Goal: Task Accomplishment & Management: Use online tool/utility

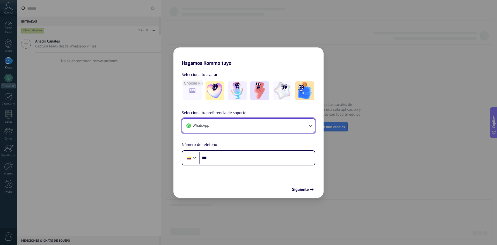
click at [253, 125] on button "WhatsApp" at bounding box center [248, 126] width 133 height 14
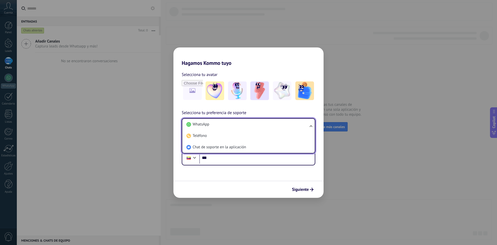
click at [294, 56] on h2 "Hagamos Kommo tuyo" at bounding box center [248, 56] width 150 height 19
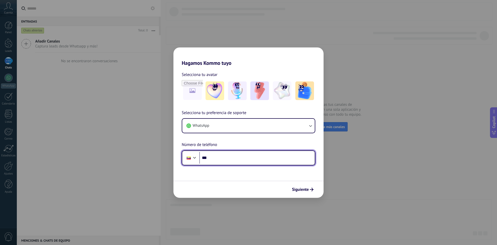
click at [221, 160] on input "***" at bounding box center [256, 158] width 115 height 12
type input "**********"
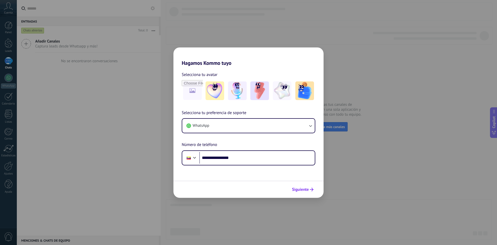
click at [306, 188] on span "Siguiente" at bounding box center [300, 189] width 17 height 4
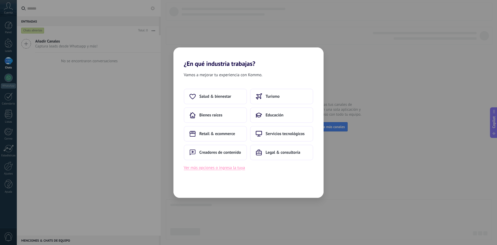
click at [232, 167] on button "Ver más opciones o ingresa la tuya" at bounding box center [214, 167] width 61 height 7
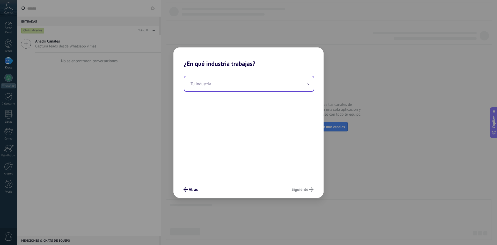
click at [227, 84] on input "text" at bounding box center [248, 83] width 129 height 15
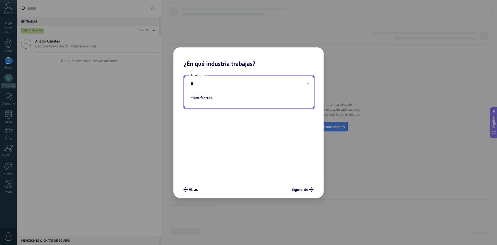
type input "*"
click at [227, 84] on input "*" at bounding box center [248, 83] width 129 height 15
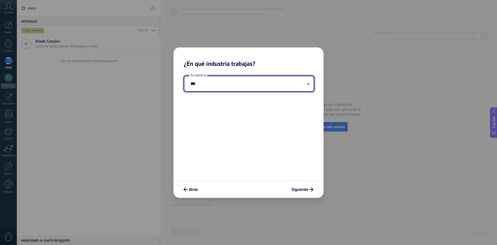
click at [267, 65] on h2 "¿En qué industria trabajas?" at bounding box center [248, 57] width 150 height 20
click at [244, 85] on input "***" at bounding box center [248, 83] width 129 height 15
type input "*********"
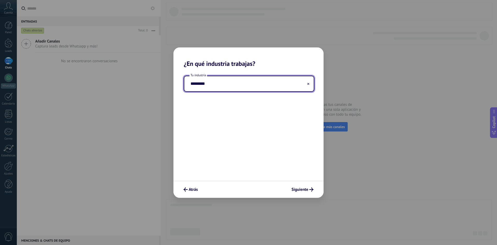
click at [286, 69] on div "Tu industria *********" at bounding box center [248, 123] width 150 height 113
click at [306, 191] on span "Siguiente" at bounding box center [300, 189] width 17 height 4
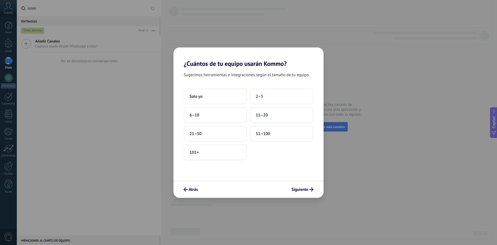
click at [259, 94] on span "2–5" at bounding box center [260, 96] width 8 height 5
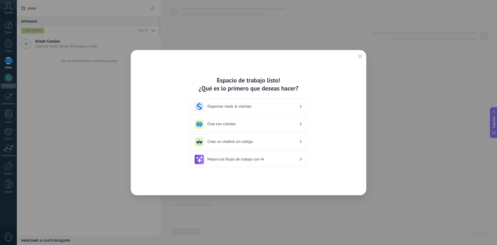
click at [289, 107] on h3 "Organizar leads & clientes" at bounding box center [253, 106] width 92 height 5
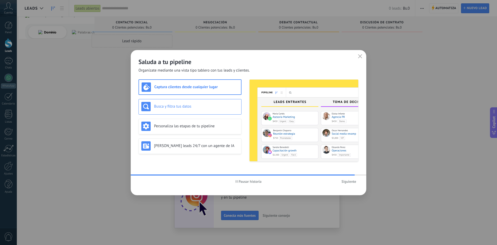
click at [201, 105] on h3 "Busca y filtra tus datos" at bounding box center [196, 106] width 85 height 5
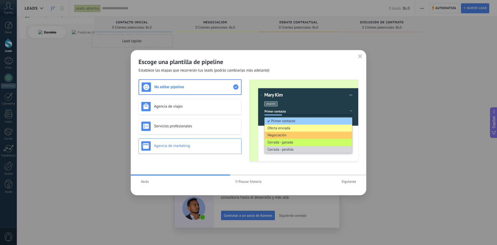
click at [207, 141] on div "Agencia de marketing" at bounding box center [189, 145] width 97 height 9
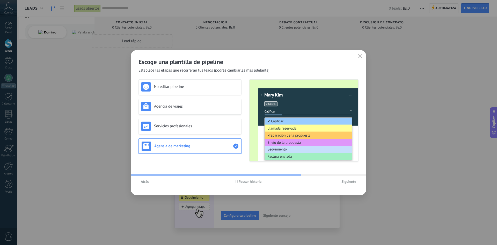
click at [143, 182] on span "Atrás" at bounding box center [145, 181] width 8 height 4
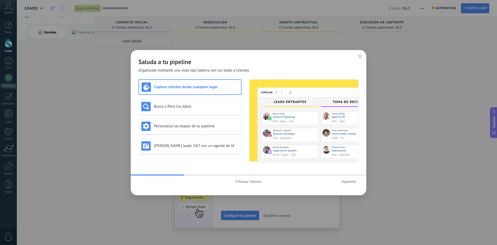
click at [346, 180] on span "Siguiente" at bounding box center [348, 181] width 15 height 4
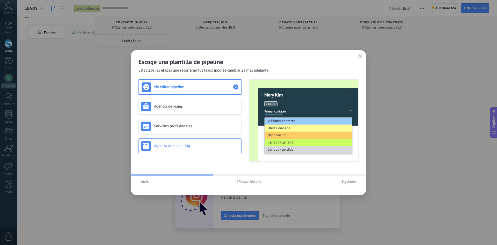
click at [205, 147] on h3 "Agencia de marketing" at bounding box center [196, 145] width 85 height 5
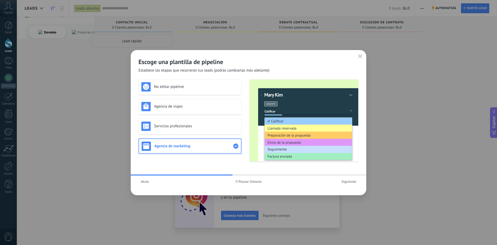
click at [348, 180] on span "Siguiente" at bounding box center [348, 181] width 15 height 4
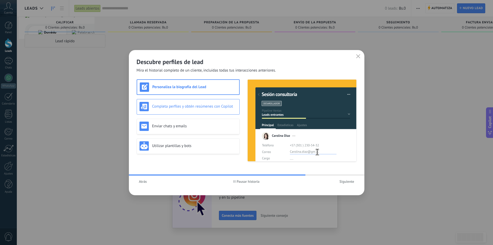
click at [194, 107] on h3 "Completa perfiles y obtén resúmenes con Copilot" at bounding box center [194, 106] width 85 height 5
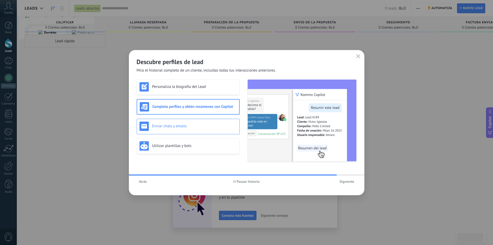
click at [189, 125] on h3 "Enviar chats y emails" at bounding box center [194, 125] width 85 height 5
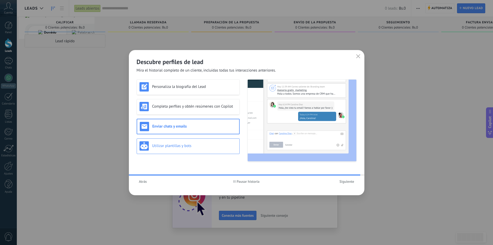
click at [181, 142] on div "Utilizar plantillas y bots" at bounding box center [188, 145] width 97 height 9
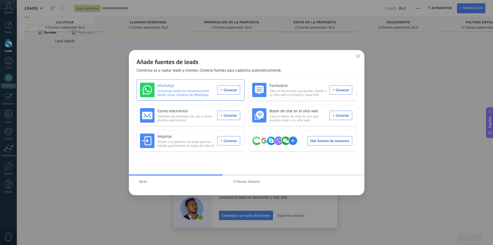
click at [230, 90] on div "WhatsApp Sincroniza todas tus conversaciones desde varios números de WhatsApp. …" at bounding box center [190, 90] width 100 height 14
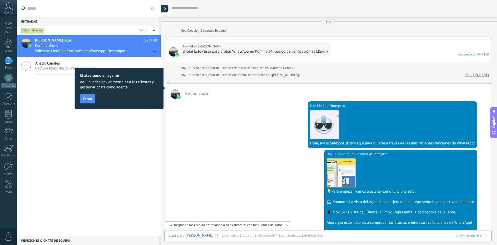
click at [163, 9] on div at bounding box center [164, 9] width 8 height 8
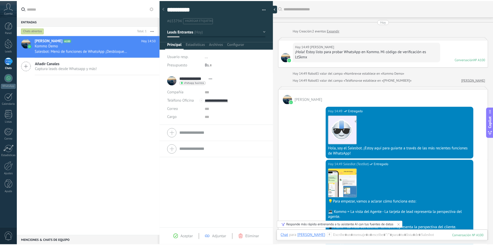
scroll to position [8, 0]
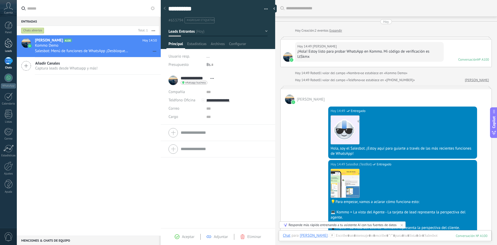
click at [8, 45] on div at bounding box center [9, 43] width 8 height 10
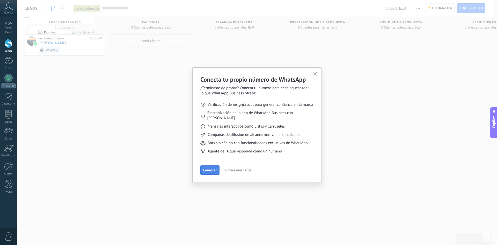
click at [214, 168] on span "Conectar" at bounding box center [209, 170] width 13 height 4
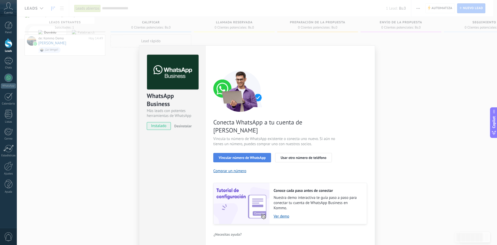
click at [239, 156] on span "Vincular número de WhatsApp" at bounding box center [242, 158] width 47 height 4
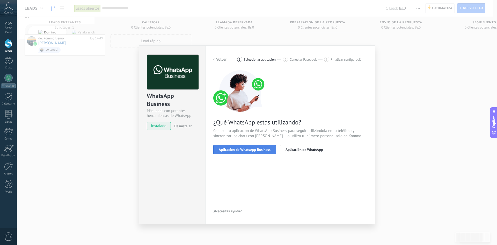
click at [252, 150] on span "Aplicación de WhatsApp Business" at bounding box center [245, 150] width 52 height 4
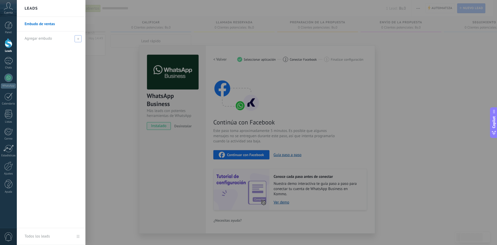
click at [77, 40] on span at bounding box center [78, 38] width 7 height 7
click at [60, 38] on input "text" at bounding box center [49, 38] width 49 height 8
type input "*"
type input "*********"
click at [79, 39] on span at bounding box center [78, 39] width 5 height 4
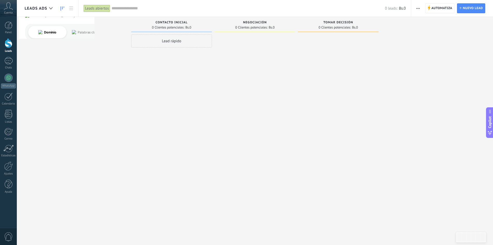
click at [176, 42] on div "Lead rápido" at bounding box center [171, 40] width 81 height 13
click at [402, 8] on span "Bs.0" at bounding box center [402, 8] width 7 height 5
click at [73, 10] on link at bounding box center [71, 8] width 9 height 10
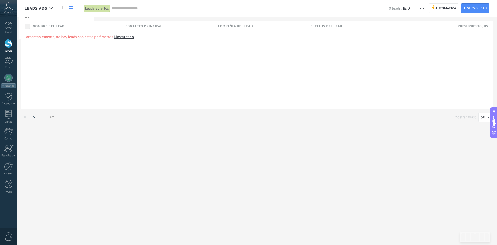
click at [8, 7] on icon at bounding box center [8, 6] width 9 height 8
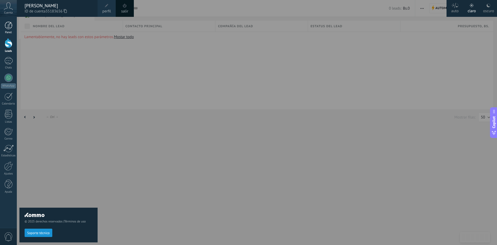
click at [9, 29] on div at bounding box center [9, 25] width 8 height 8
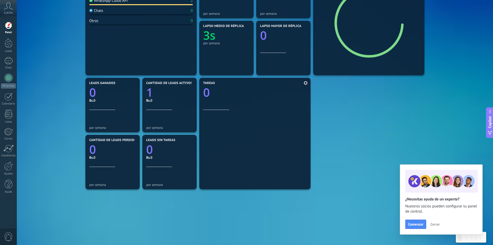
scroll to position [122, 0]
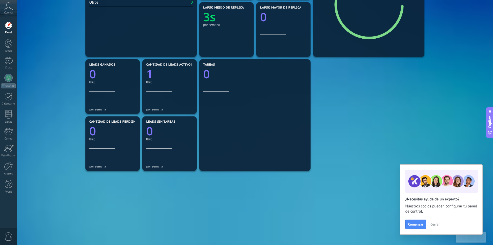
click at [437, 224] on span "Cerrar" at bounding box center [435, 224] width 9 height 4
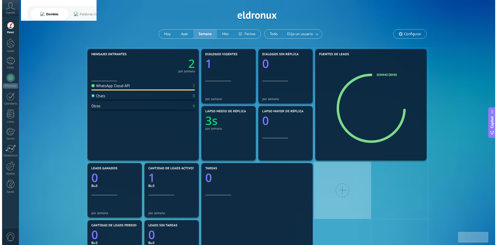
scroll to position [0, 0]
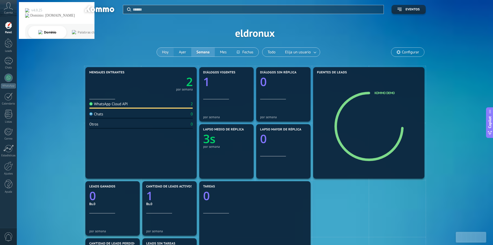
click at [167, 53] on button "Hoy" at bounding box center [165, 52] width 17 height 9
click at [315, 50] on link at bounding box center [315, 52] width 9 height 9
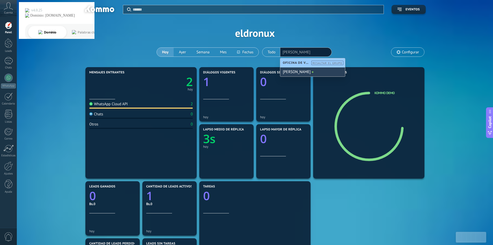
click at [313, 70] on div "[PERSON_NAME]" at bounding box center [312, 71] width 65 height 9
click at [349, 50] on div "Aplicar Eventos eldronux [DATE] [DATE] Semana Mes Todo Elija un usuario [PERSON…" at bounding box center [255, 33] width 461 height 66
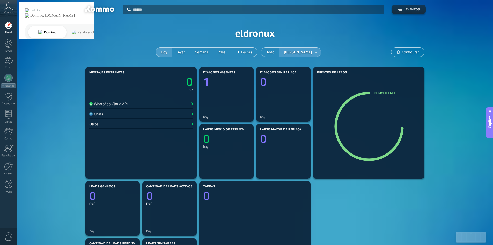
click at [410, 10] on span "Eventos" at bounding box center [413, 10] width 14 height 4
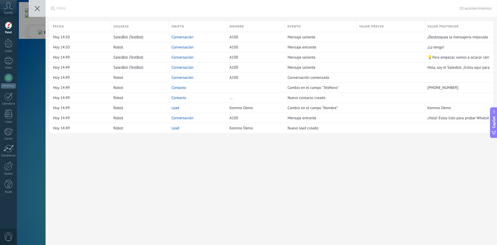
click at [37, 8] on icon at bounding box center [37, 8] width 5 height 5
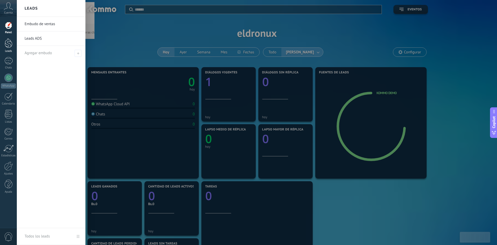
click at [9, 43] on div at bounding box center [9, 43] width 8 height 10
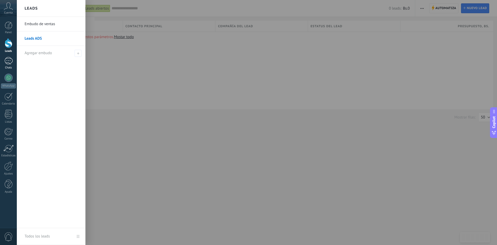
click at [9, 61] on div "1" at bounding box center [8, 61] width 8 height 8
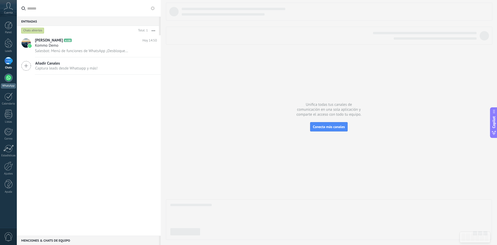
click at [9, 78] on div at bounding box center [8, 78] width 8 height 8
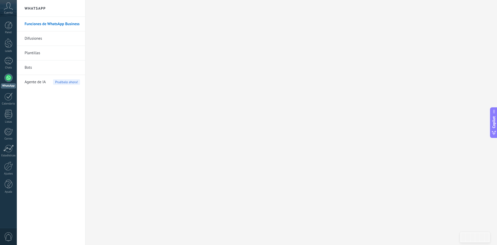
click at [0, 74] on link "WhatsApp" at bounding box center [8, 81] width 17 height 15
